Goal: Transaction & Acquisition: Purchase product/service

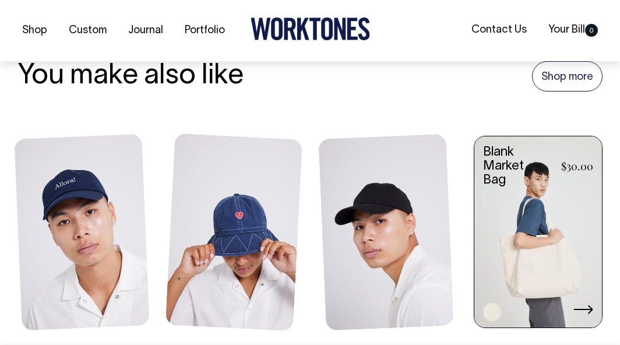
scroll to position [874, 0]
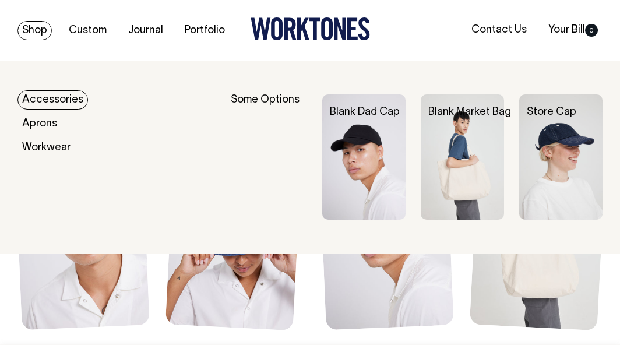
click at [62, 102] on link "Accessories" at bounding box center [52, 99] width 70 height 19
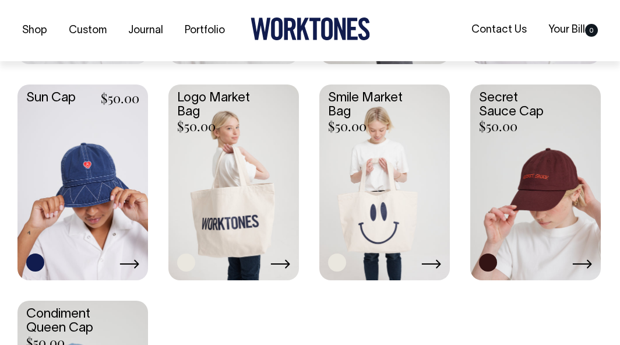
scroll to position [699, 0]
click at [535, 173] on link at bounding box center [535, 180] width 130 height 193
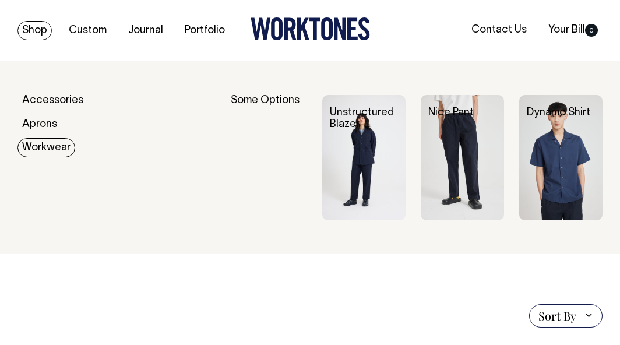
click at [357, 147] on img at bounding box center [363, 157] width 83 height 125
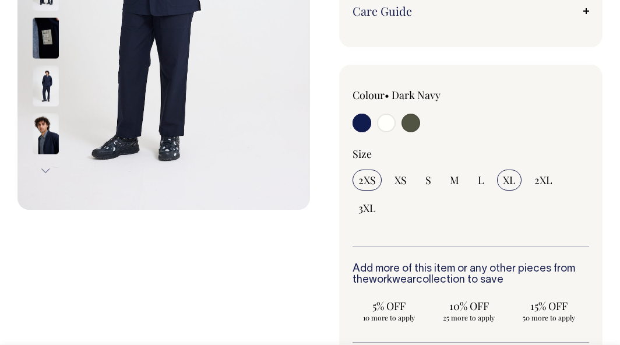
scroll to position [291, 0]
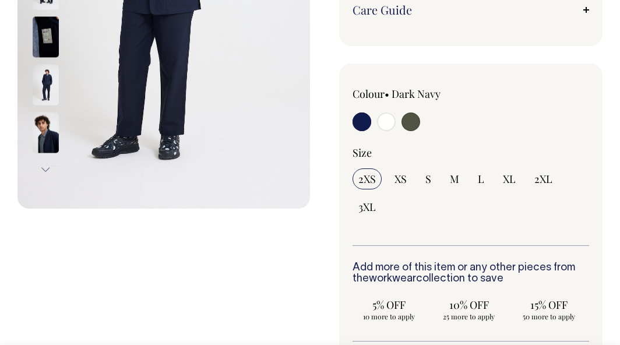
click at [414, 119] on input "radio" at bounding box center [410, 121] width 19 height 19
radio input "true"
select select "Olive"
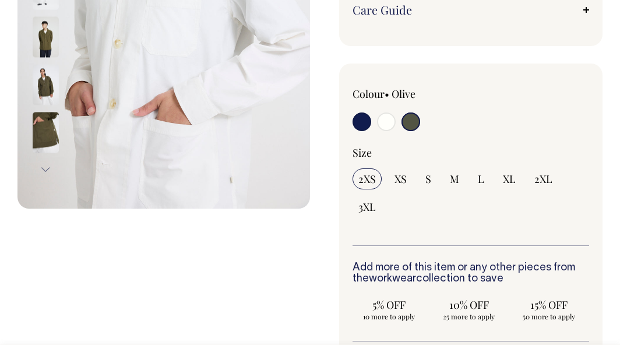
click at [414, 124] on input "radio" at bounding box center [410, 121] width 19 height 19
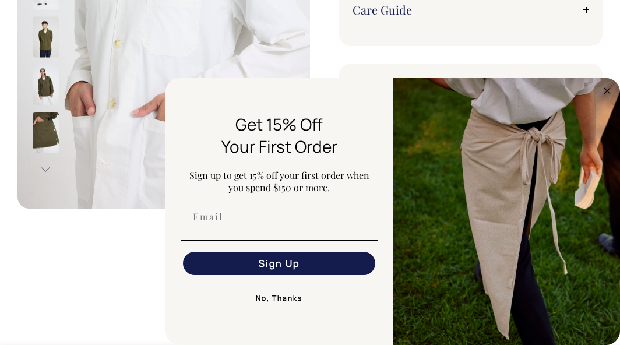
click at [45, 129] on img at bounding box center [46, 132] width 26 height 41
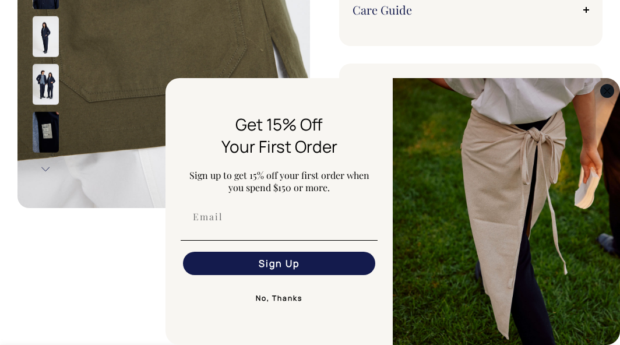
click at [613, 96] on icon "Close dialog" at bounding box center [607, 91] width 14 height 14
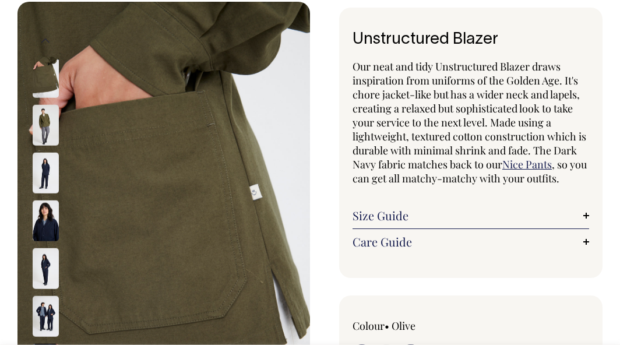
scroll to position [58, 0]
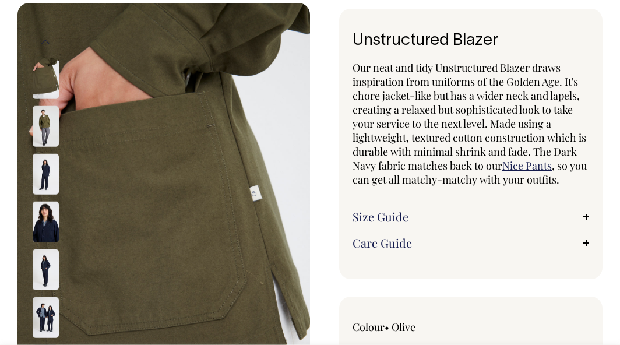
click at [45, 76] on img at bounding box center [46, 78] width 26 height 41
click at [47, 121] on img at bounding box center [46, 126] width 26 height 41
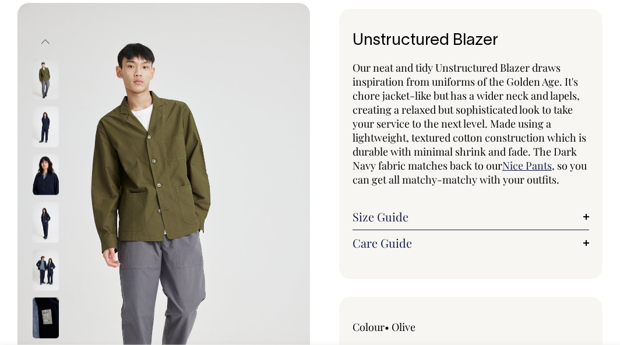
click at [50, 132] on img at bounding box center [46, 126] width 26 height 41
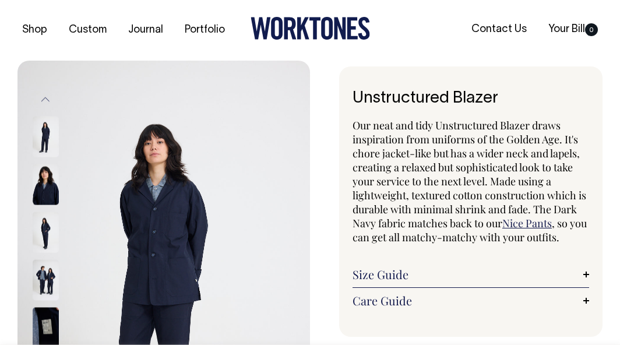
scroll to position [0, 0]
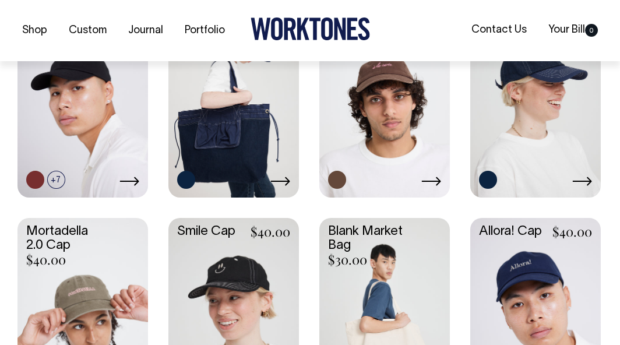
scroll to position [350, 0]
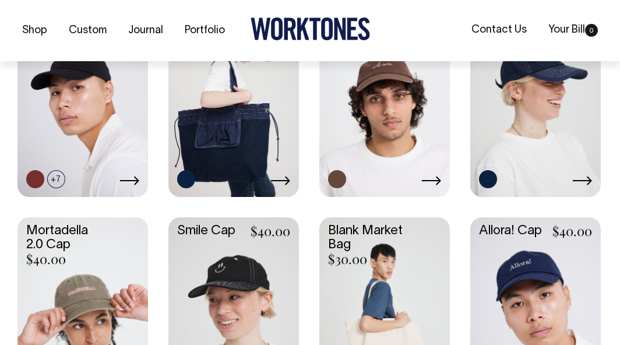
click at [73, 269] on link at bounding box center [82, 313] width 130 height 193
